Goal: Navigation & Orientation: Find specific page/section

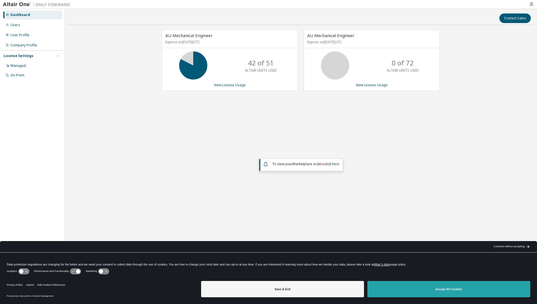
click at [433, 291] on button "Accept All Cookies" at bounding box center [448, 289] width 163 height 16
